Goal: Navigation & Orientation: Understand site structure

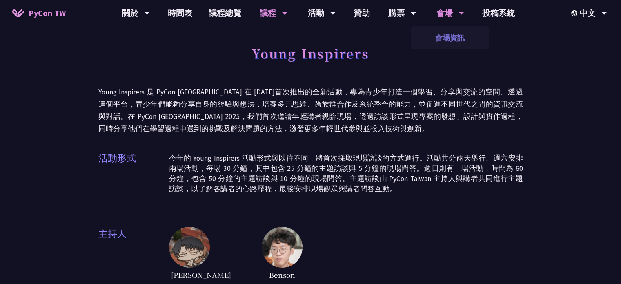
click at [445, 36] on link "會場資訊" at bounding box center [450, 37] width 78 height 19
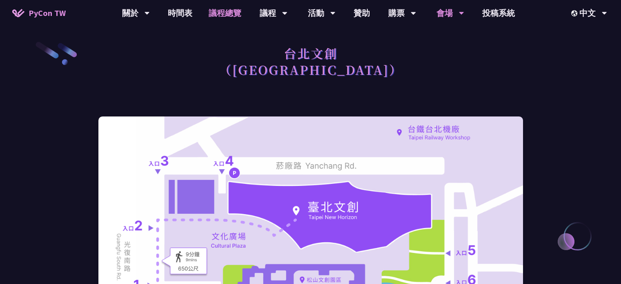
click at [230, 16] on link "議程總覽" at bounding box center [225, 13] width 49 height 26
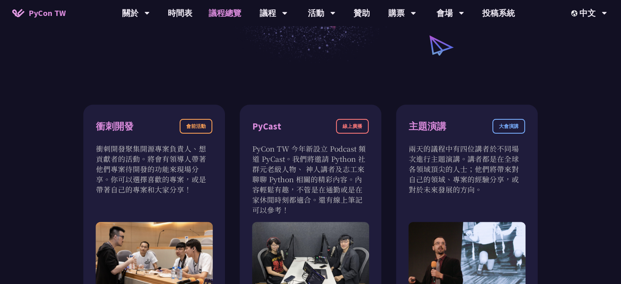
scroll to position [214, 0]
click at [223, 9] on link "議程總覽" at bounding box center [225, 13] width 49 height 26
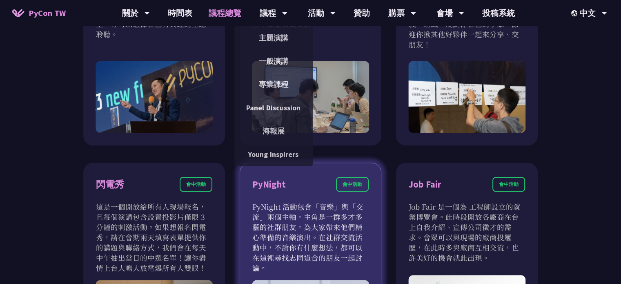
scroll to position [785, 0]
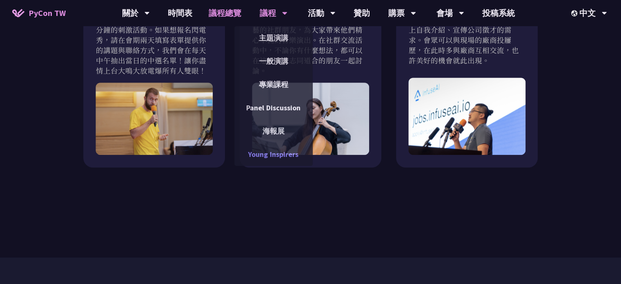
click at [269, 158] on link "Young Inspirers" at bounding box center [273, 154] width 78 height 19
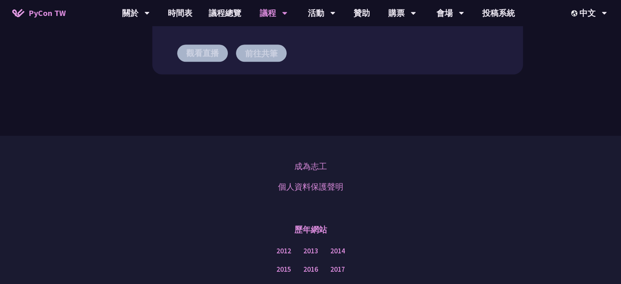
scroll to position [614, 0]
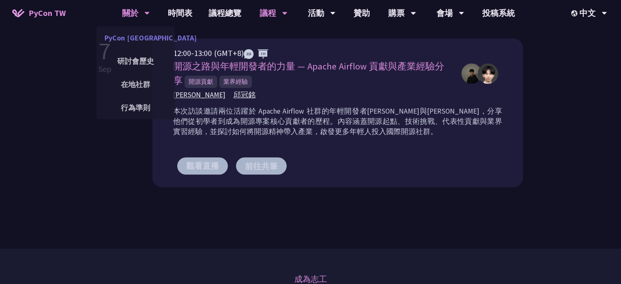
click at [144, 32] on link "PyCon [GEOGRAPHIC_DATA]" at bounding box center [135, 37] width 78 height 19
